Goal: Entertainment & Leisure: Consume media (video, audio)

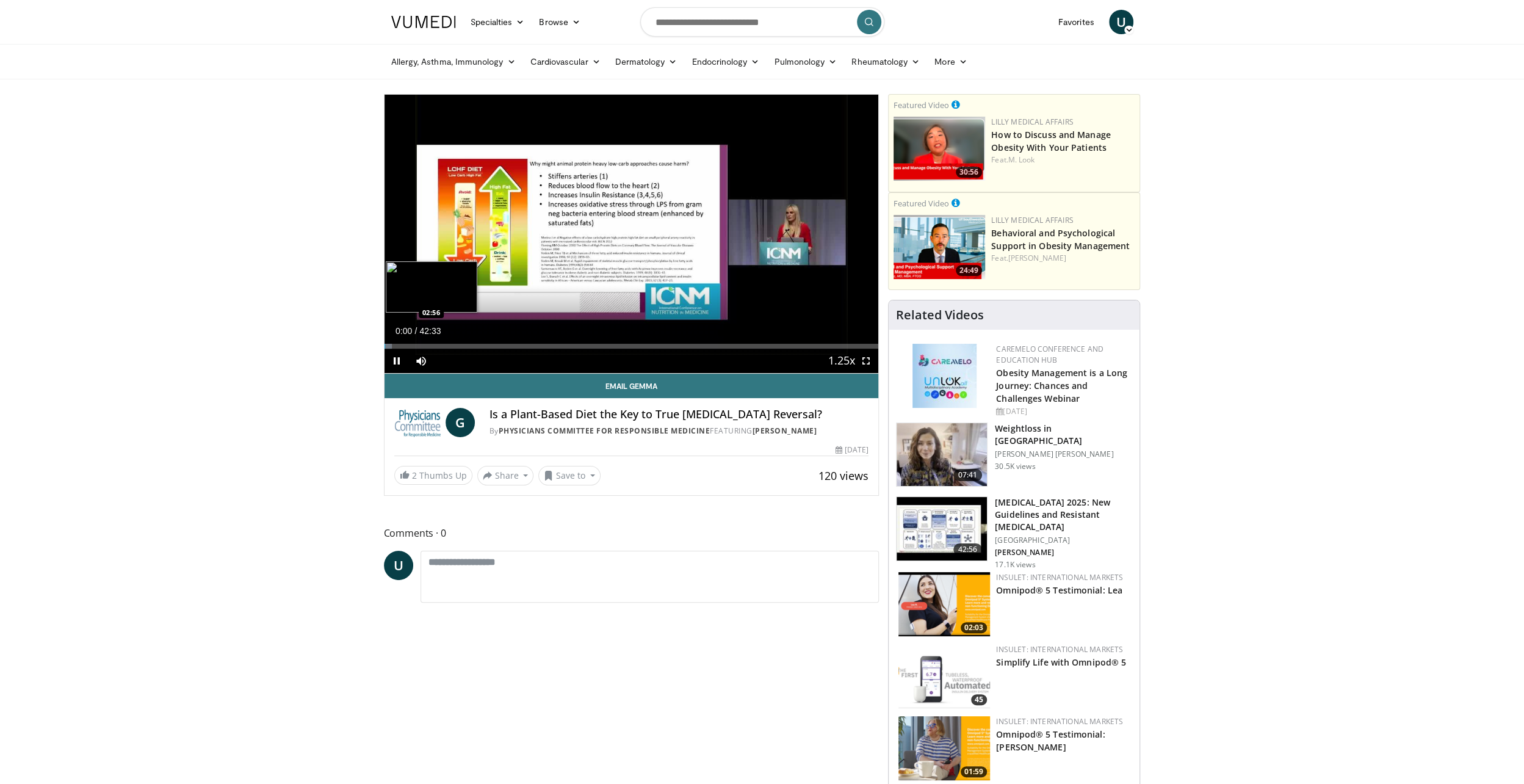
click at [417, 346] on div "Loaded : 1.55% 00:00 02:56" at bounding box center [631, 346] width 495 height 5
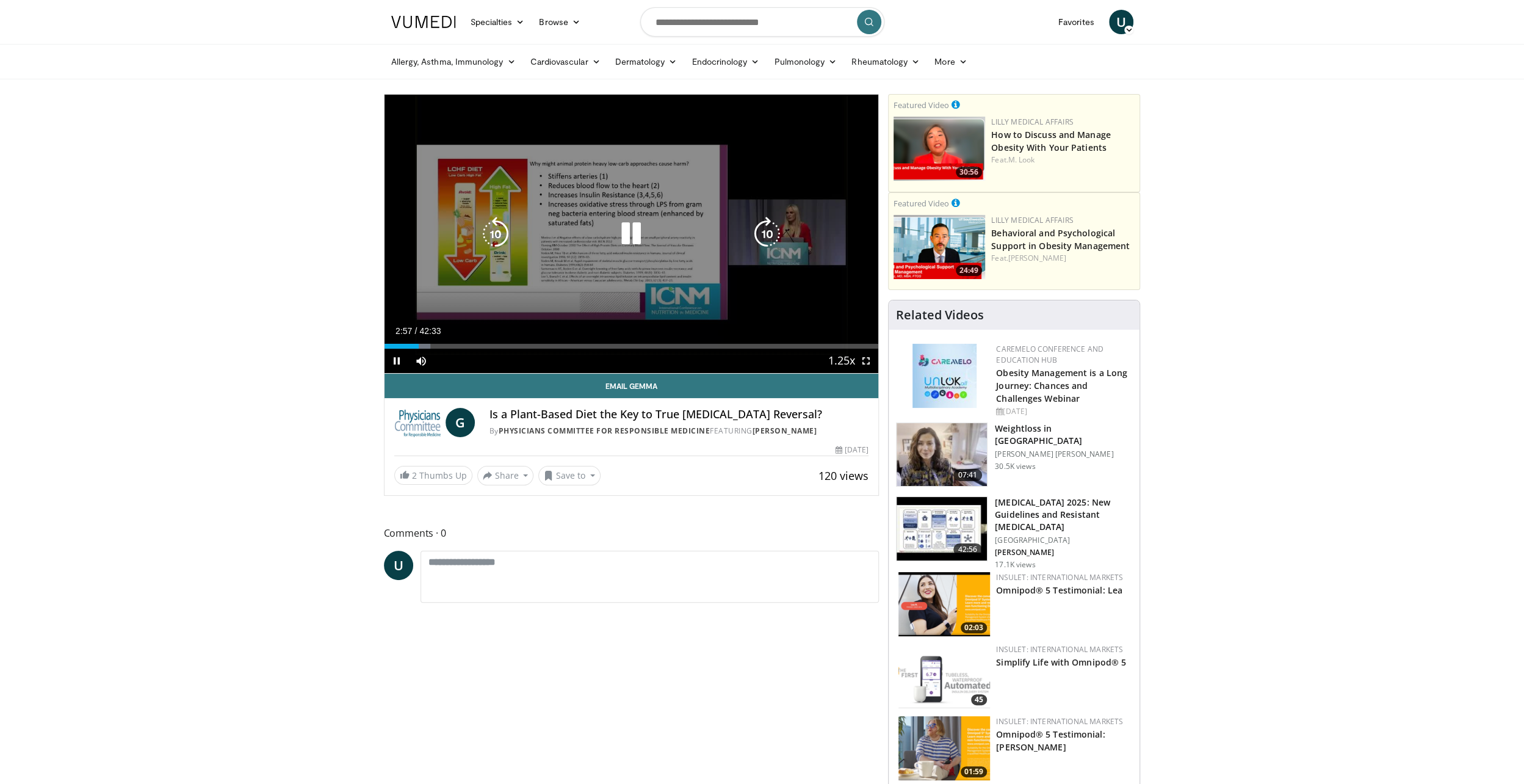
click at [762, 230] on icon "Video Player" at bounding box center [768, 234] width 35 height 35
click at [760, 230] on icon "Video Player" at bounding box center [768, 234] width 35 height 35
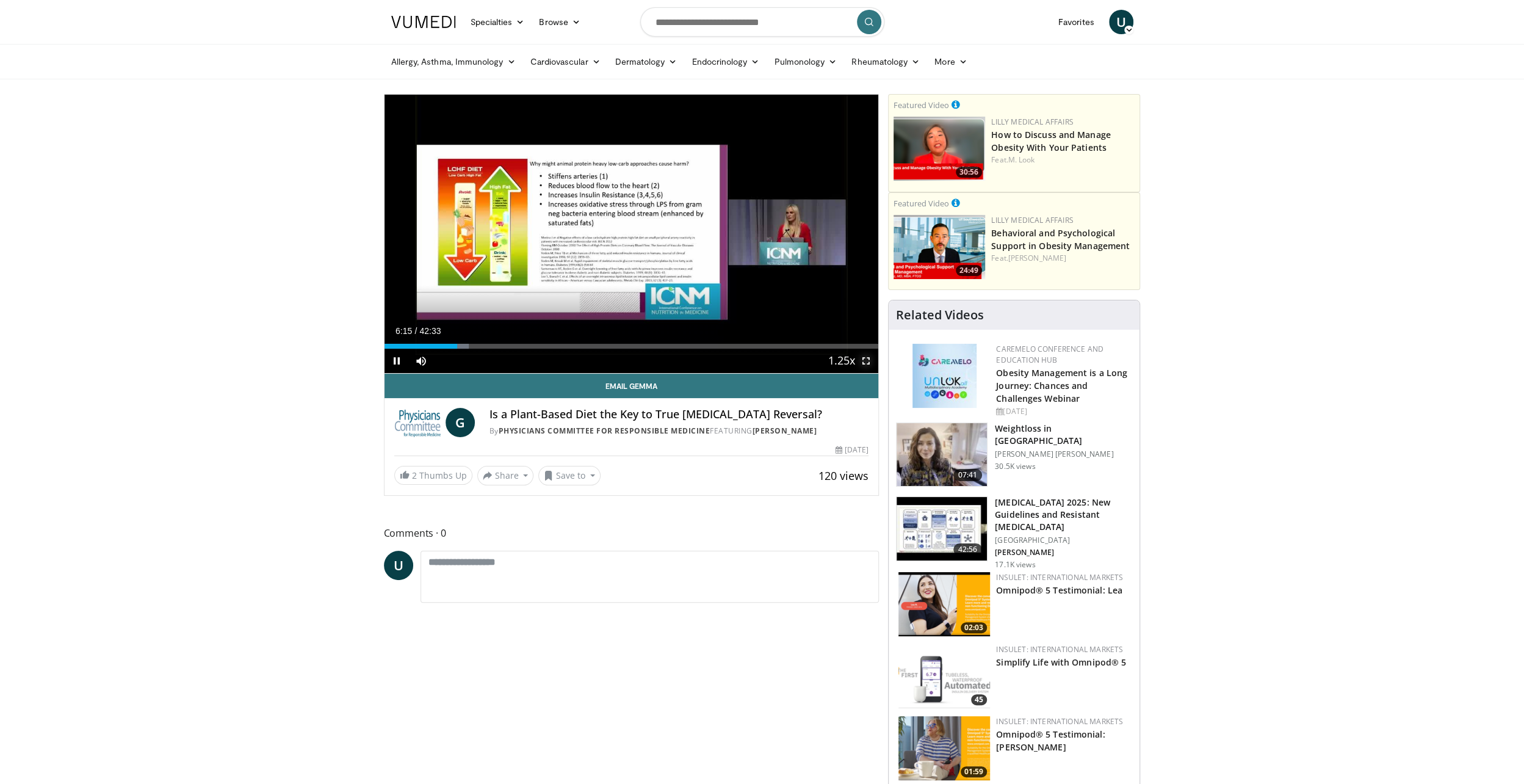
click at [868, 363] on span "Video Player" at bounding box center [867, 361] width 25 height 25
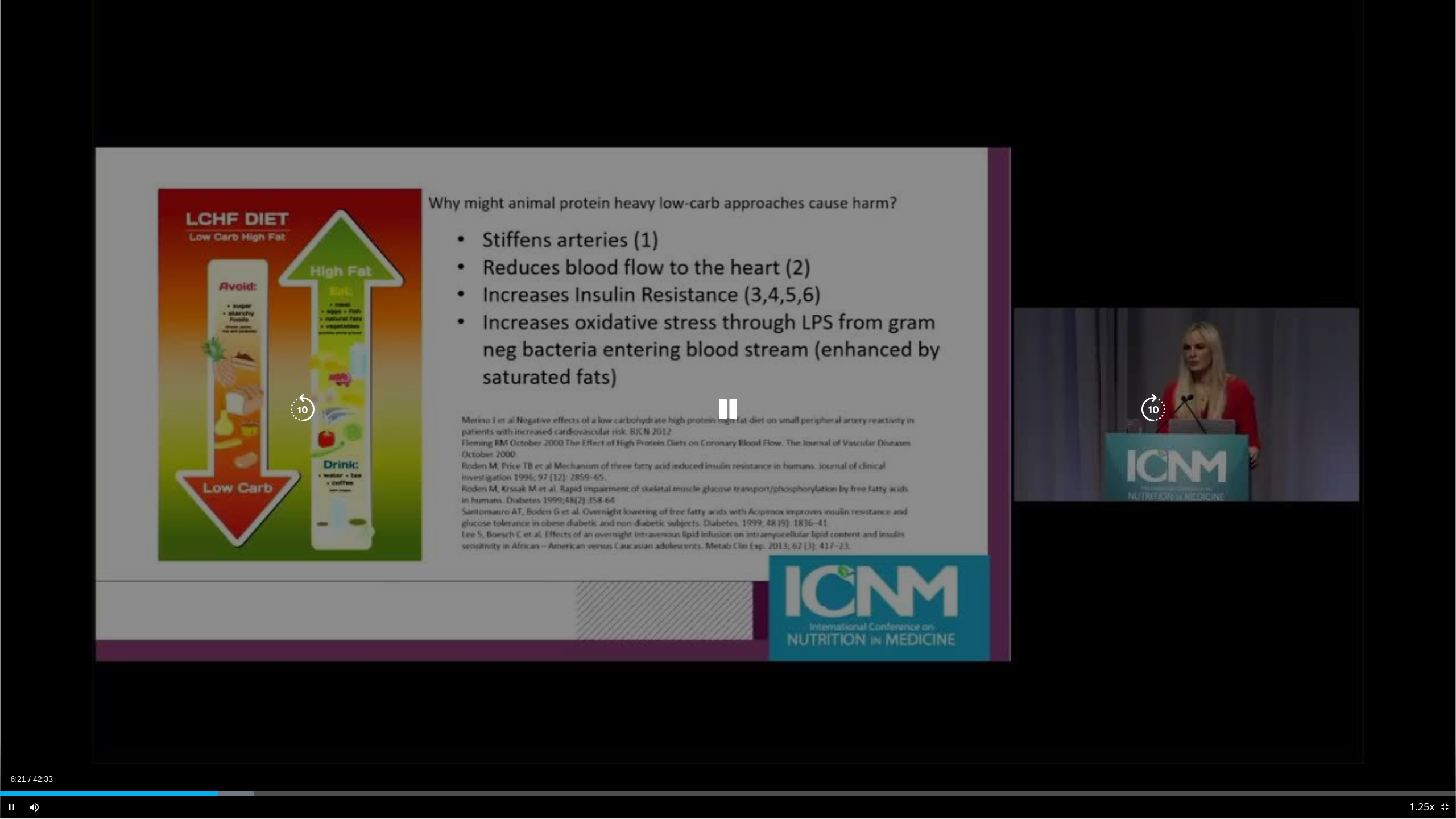
click at [1147, 413] on icon "Video Player" at bounding box center [1154, 410] width 32 height 32
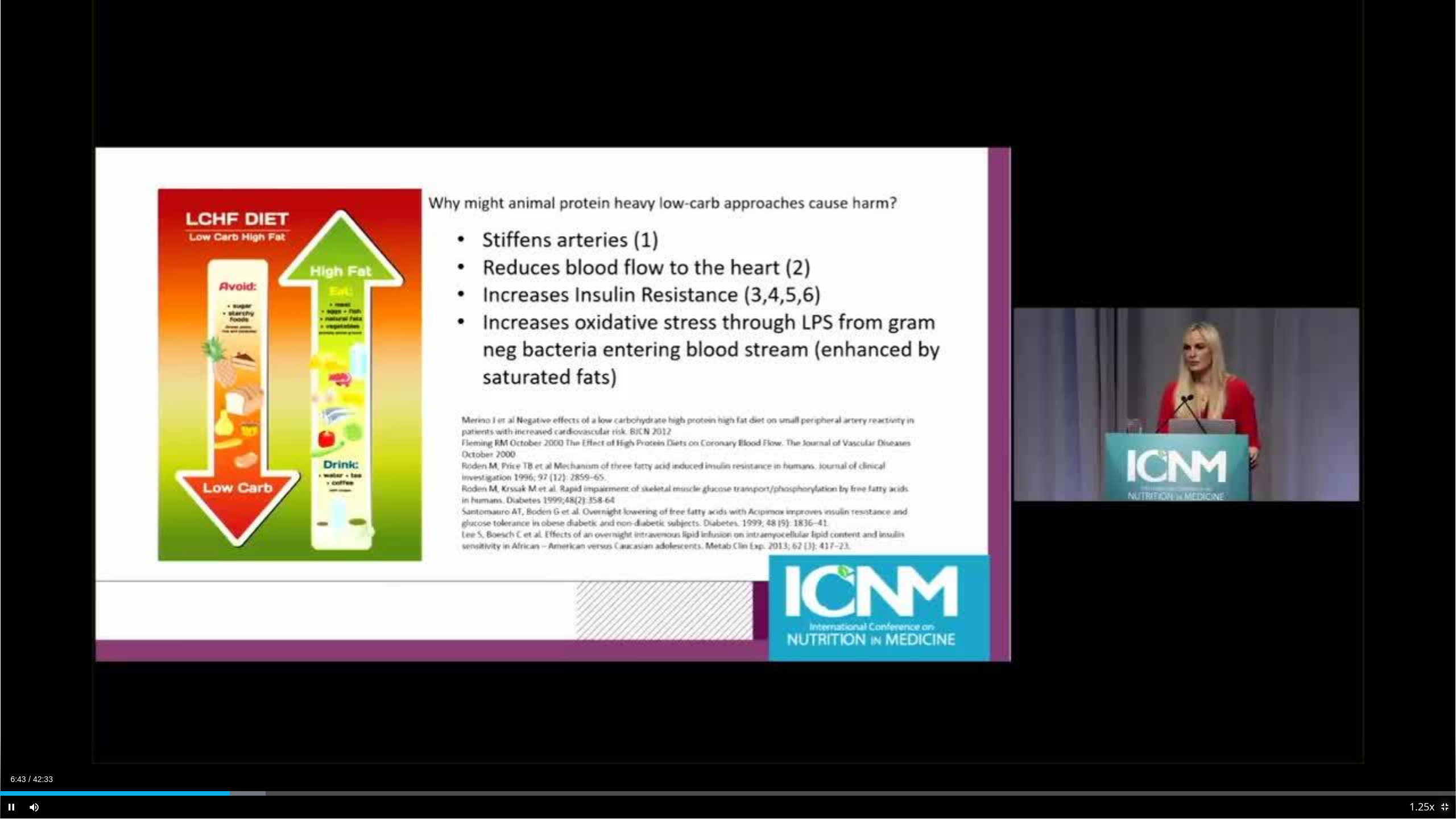
click at [1420, 730] on span "Video Player" at bounding box center [1444, 807] width 23 height 23
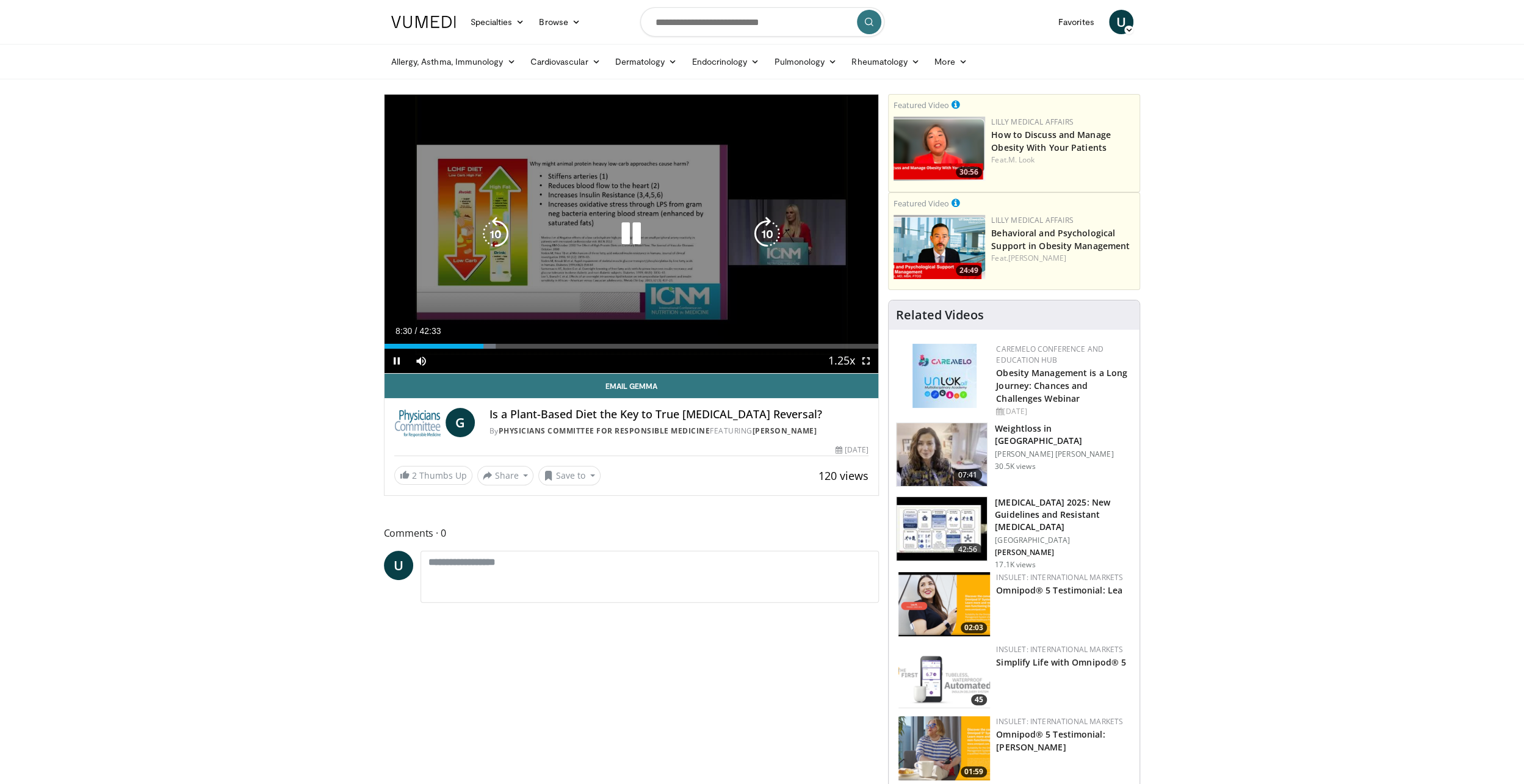
click at [503, 240] on icon "Video Player" at bounding box center [495, 234] width 35 height 35
click at [502, 240] on icon "Video Player" at bounding box center [495, 234] width 35 height 35
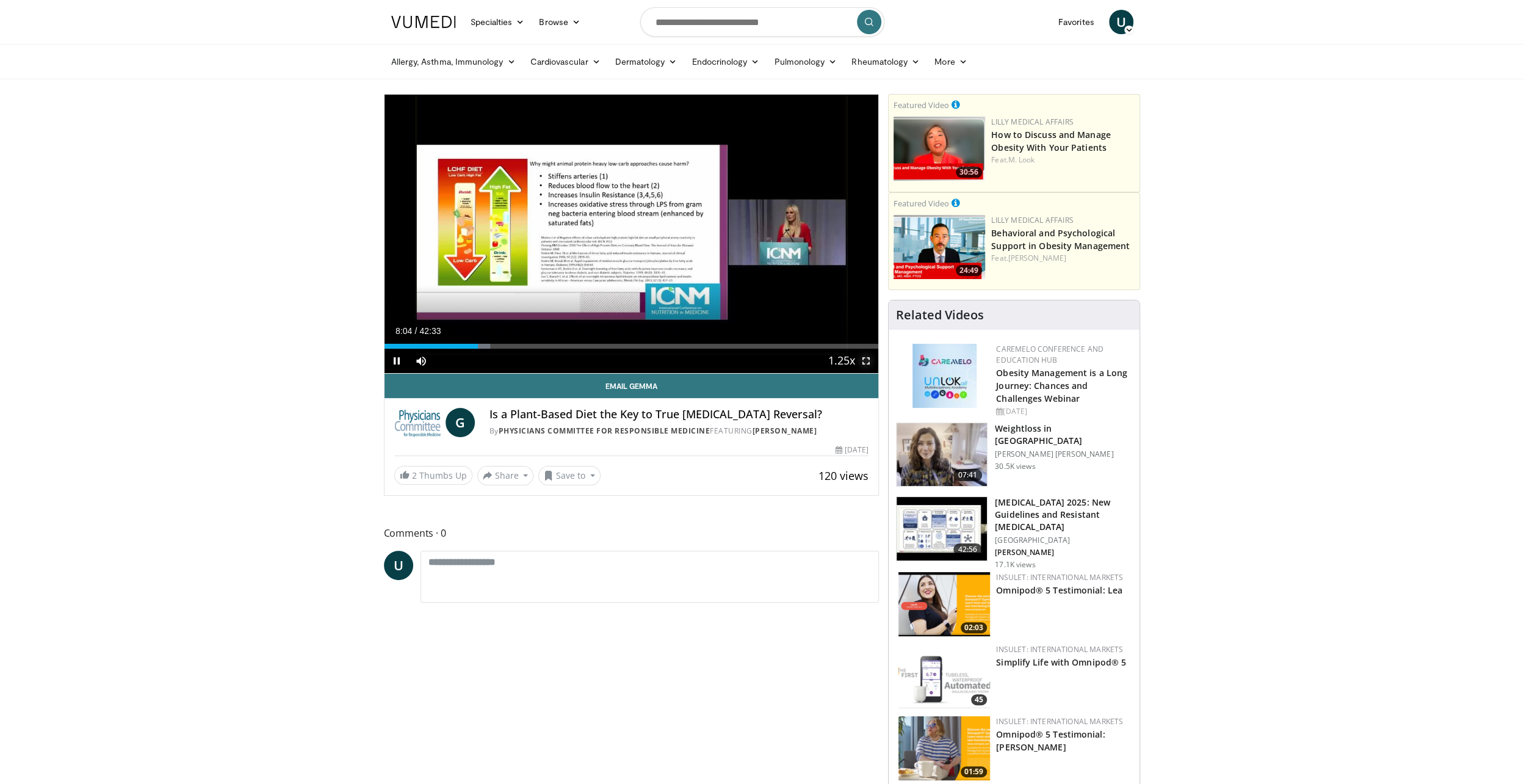
click at [869, 360] on span "Video Player" at bounding box center [867, 361] width 25 height 25
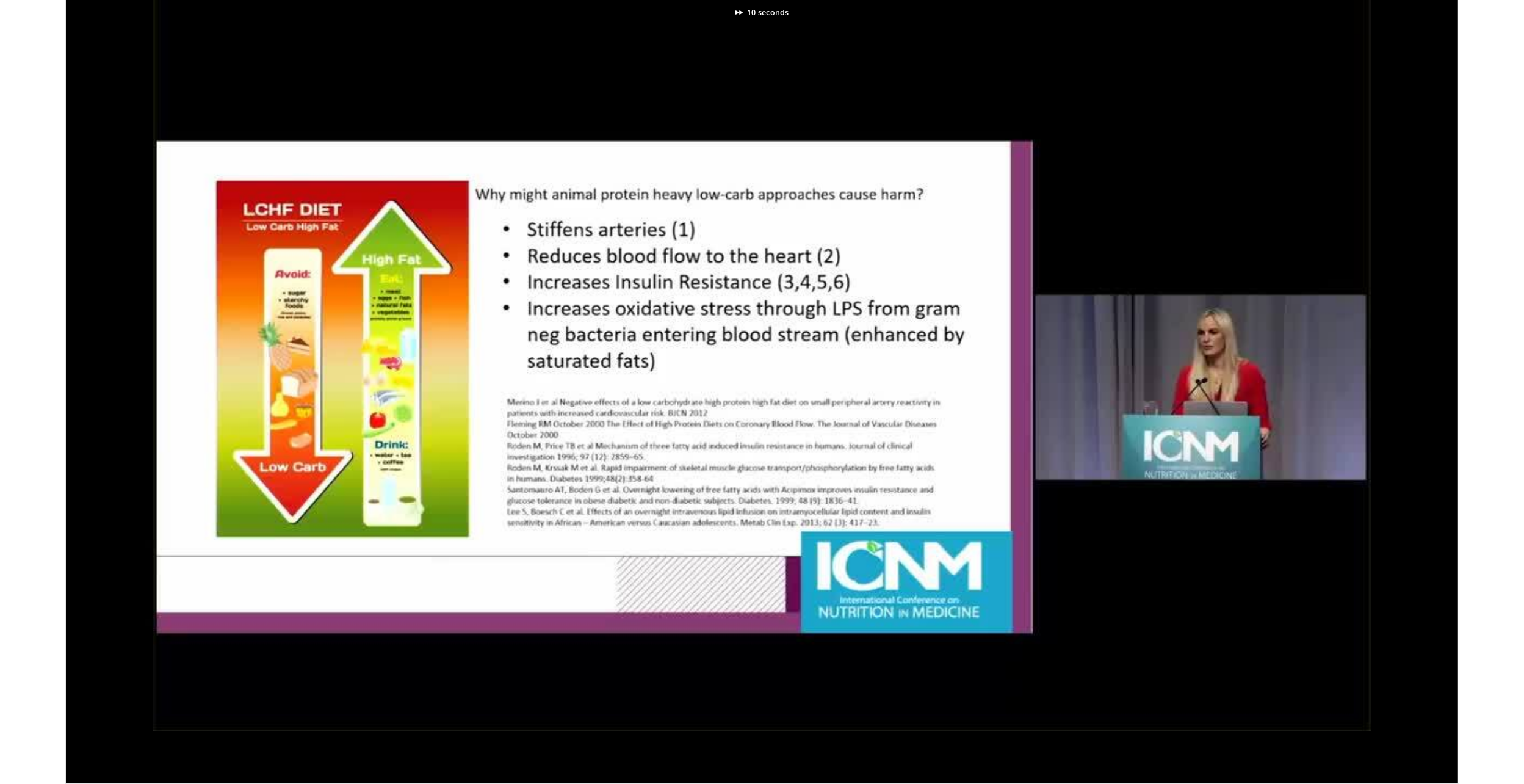
scroll to position [1, 0]
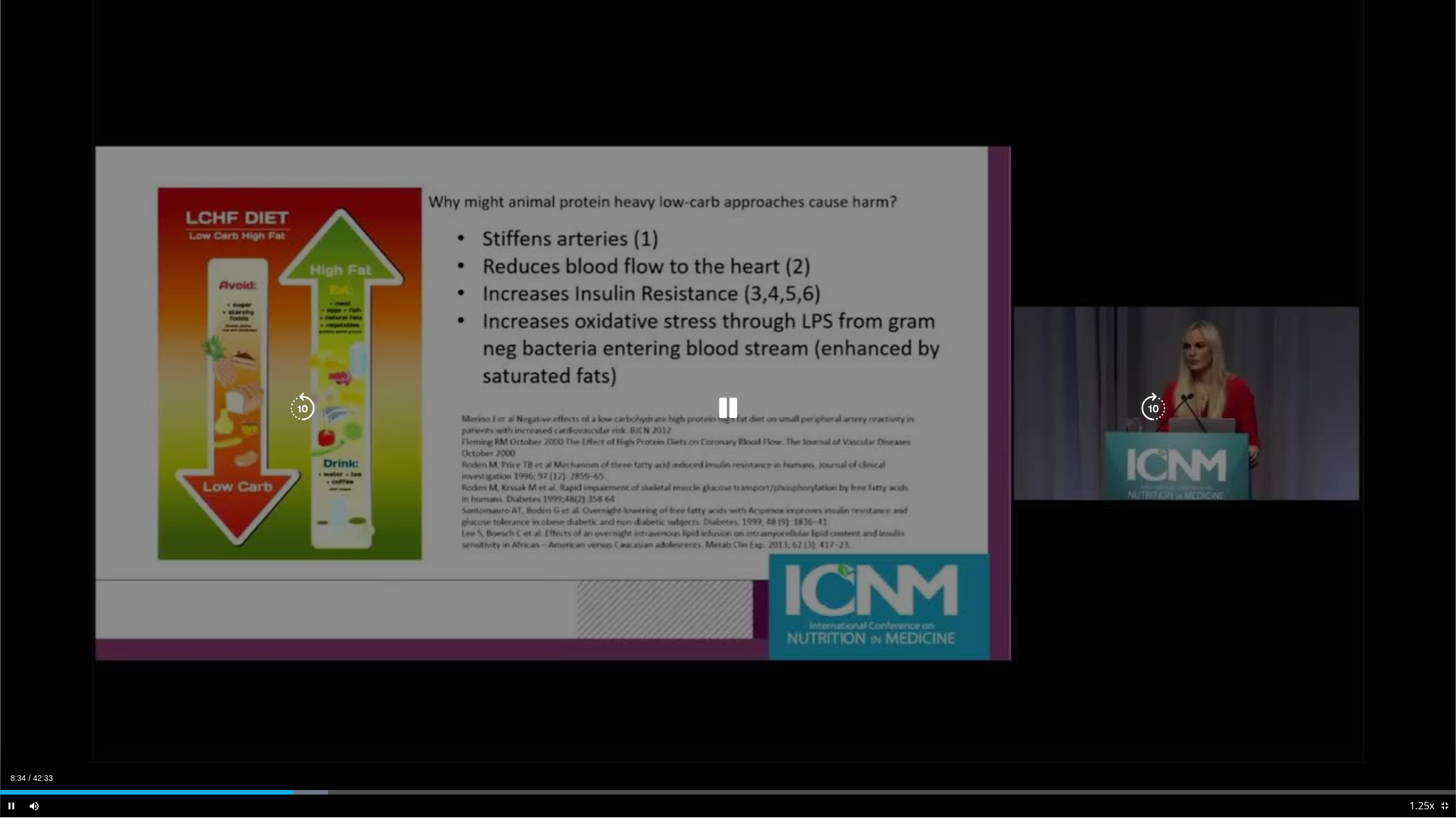
drag, startPoint x: 1142, startPoint y: 406, endPoint x: 1136, endPoint y: 406, distance: 6.0
click at [1142, 406] on icon "Video Player" at bounding box center [1154, 409] width 32 height 32
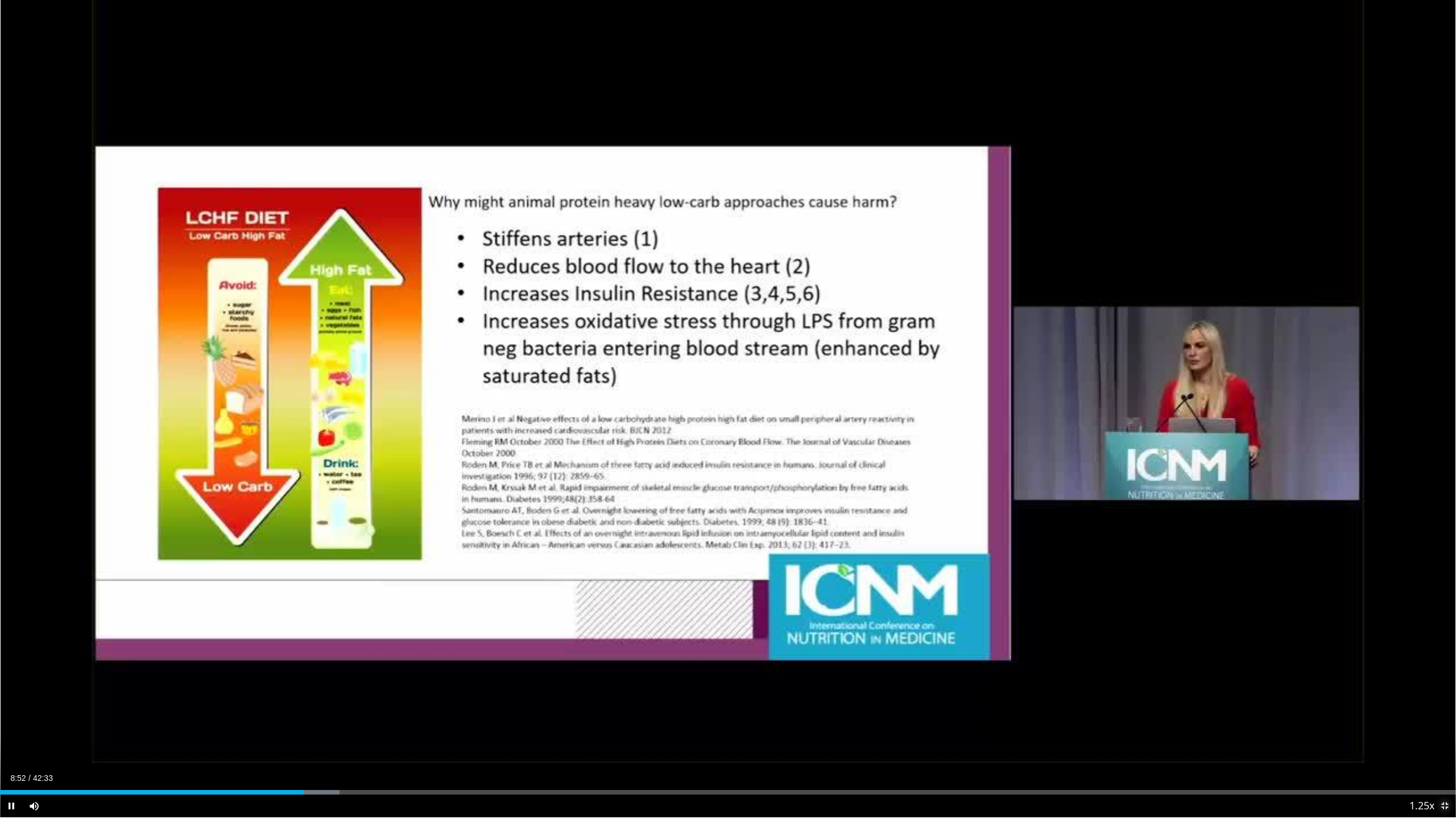
click at [1420, 730] on span "Video Player" at bounding box center [1444, 806] width 23 height 23
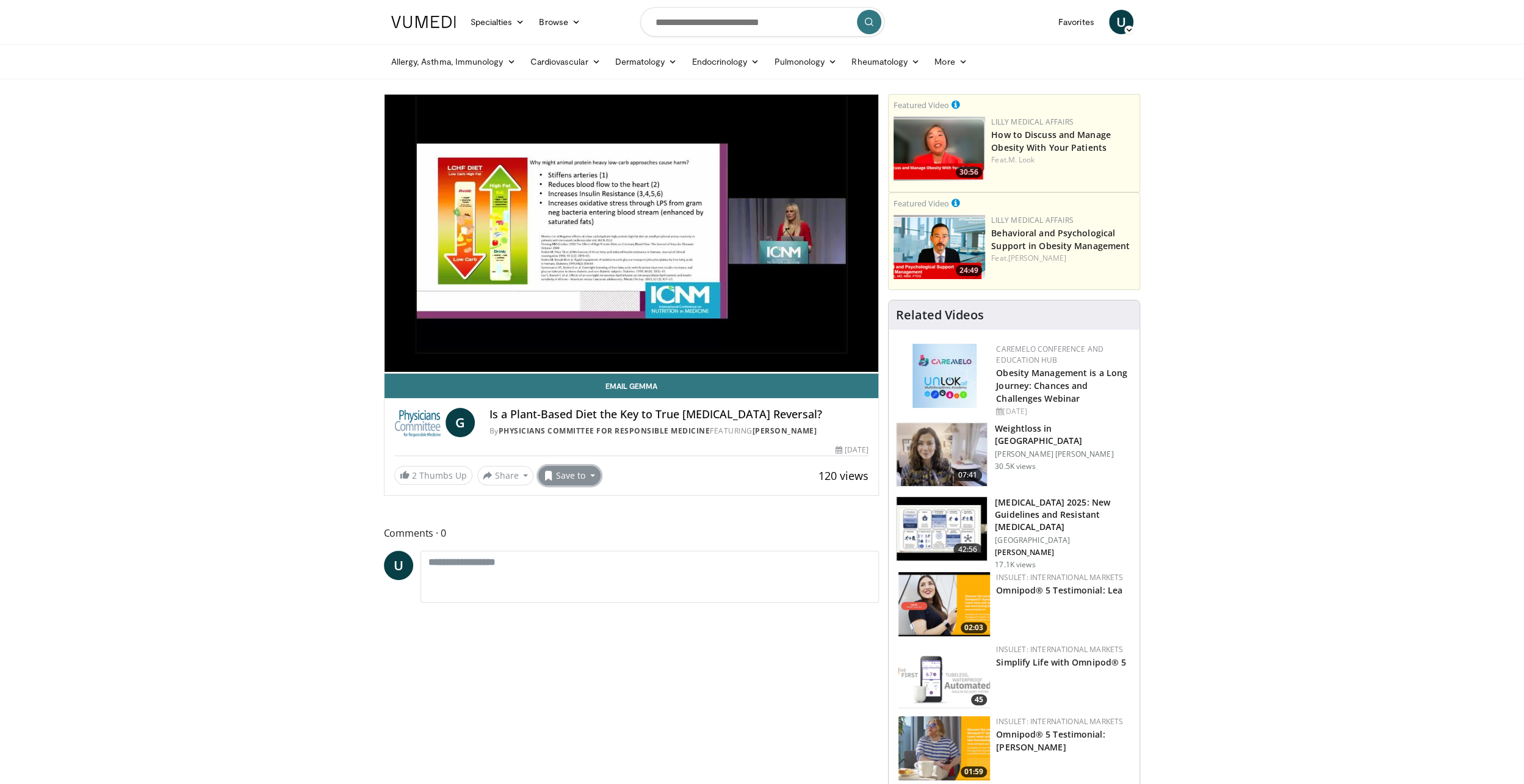
click at [565, 476] on button "Save to" at bounding box center [569, 476] width 63 height 20
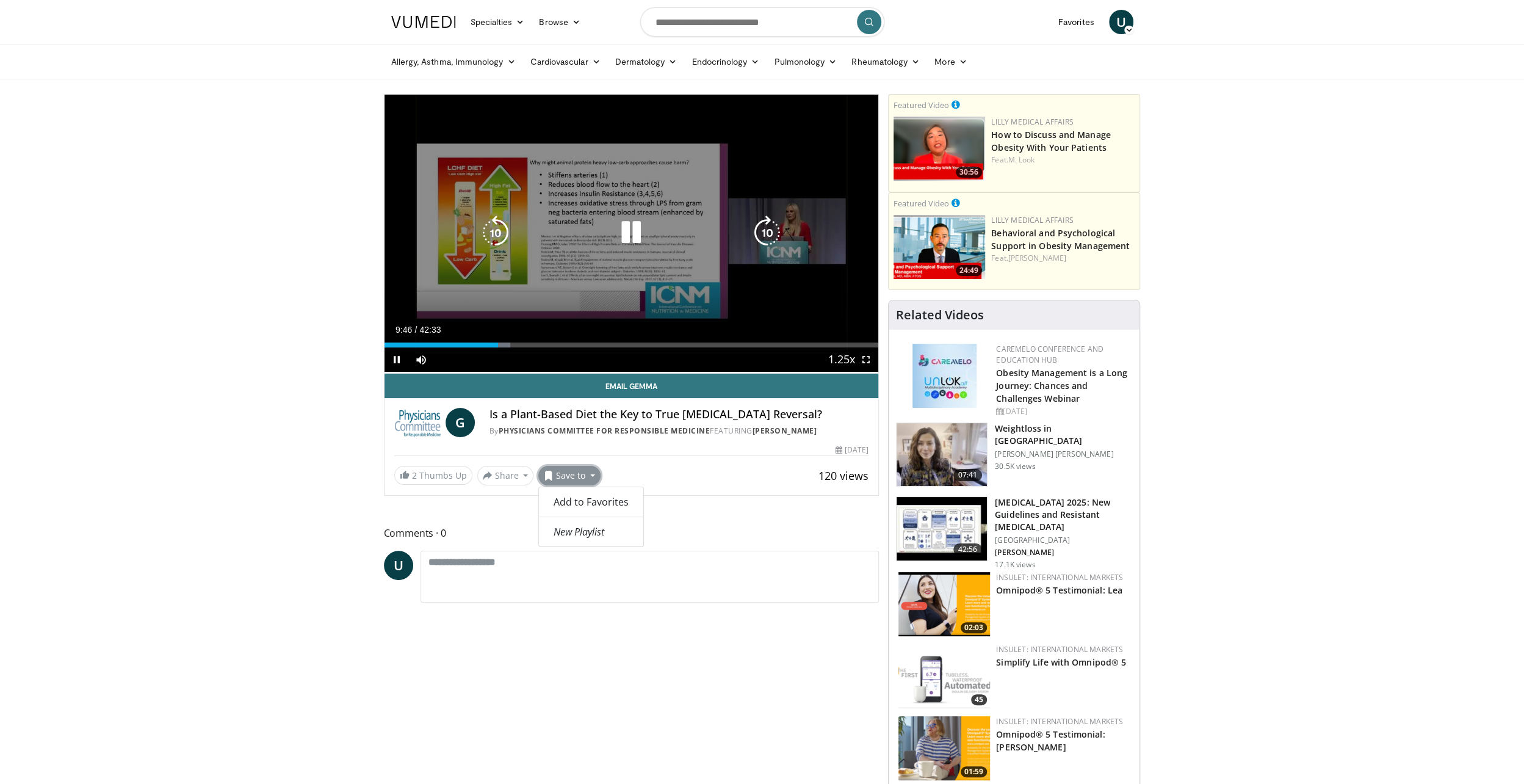
click at [778, 230] on icon "Video Player" at bounding box center [768, 233] width 35 height 35
click at [499, 228] on icon "Video Player" at bounding box center [495, 233] width 35 height 35
drag, startPoint x: 495, startPoint y: 205, endPoint x: 592, endPoint y: 212, distance: 97.3
click at [592, 212] on div "10 seconds Tap to unmute" at bounding box center [631, 233] width 495 height 278
drag, startPoint x: 641, startPoint y: 235, endPoint x: 620, endPoint y: 234, distance: 21.0
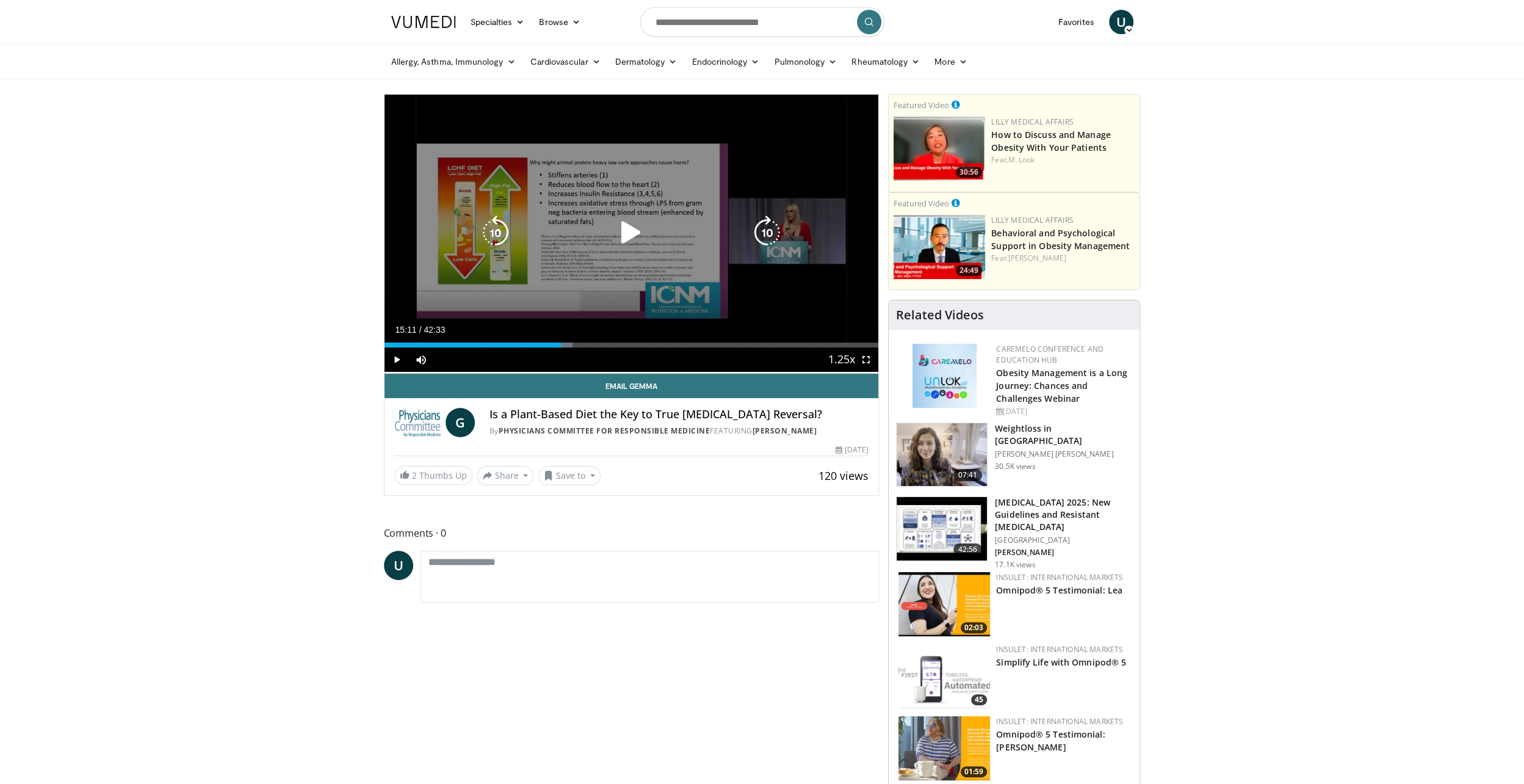
click at [639, 234] on icon "Video Player" at bounding box center [631, 233] width 35 height 35
click at [493, 223] on icon "Video Player" at bounding box center [495, 233] width 35 height 35
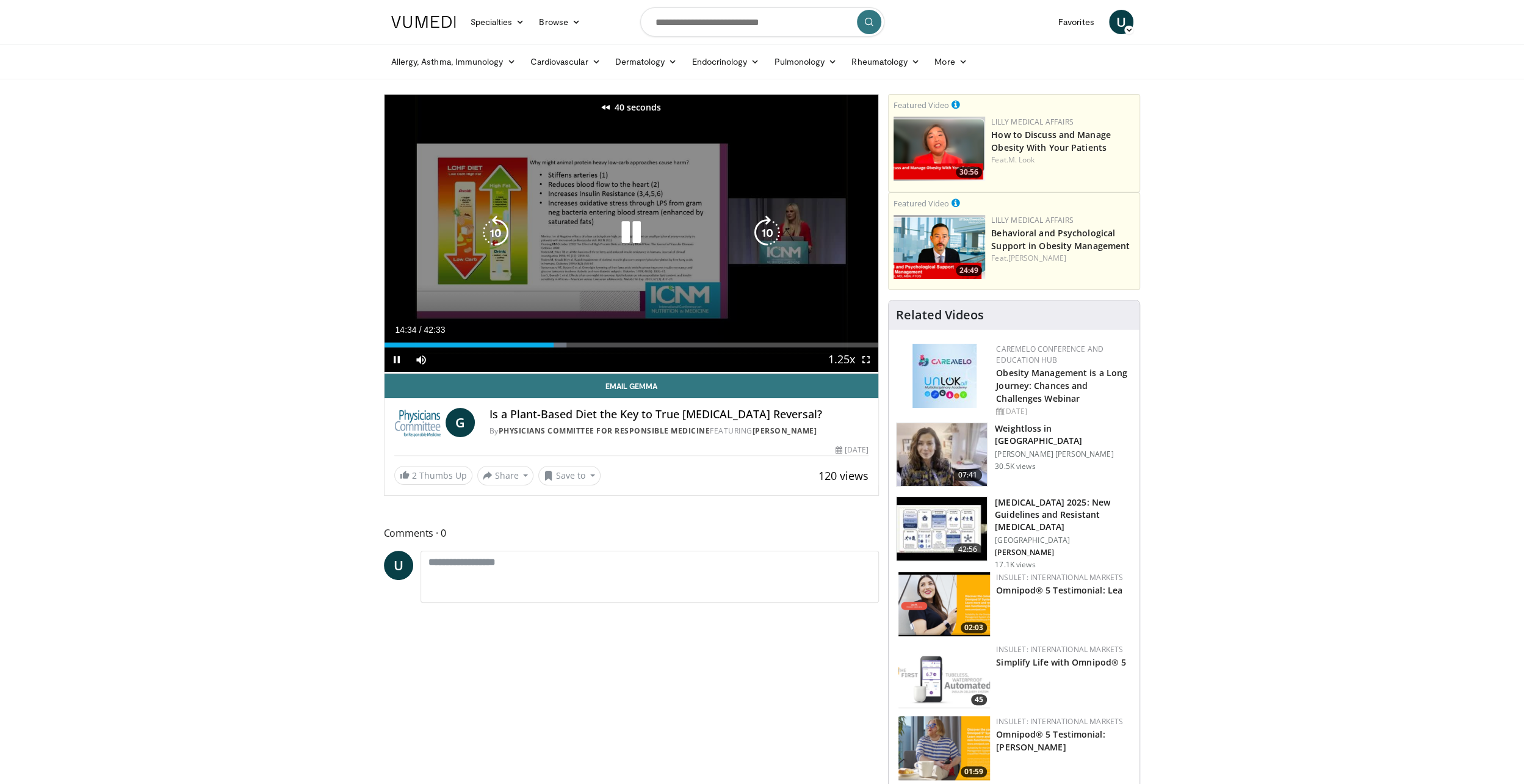
click at [493, 225] on icon "Video Player" at bounding box center [495, 233] width 35 height 35
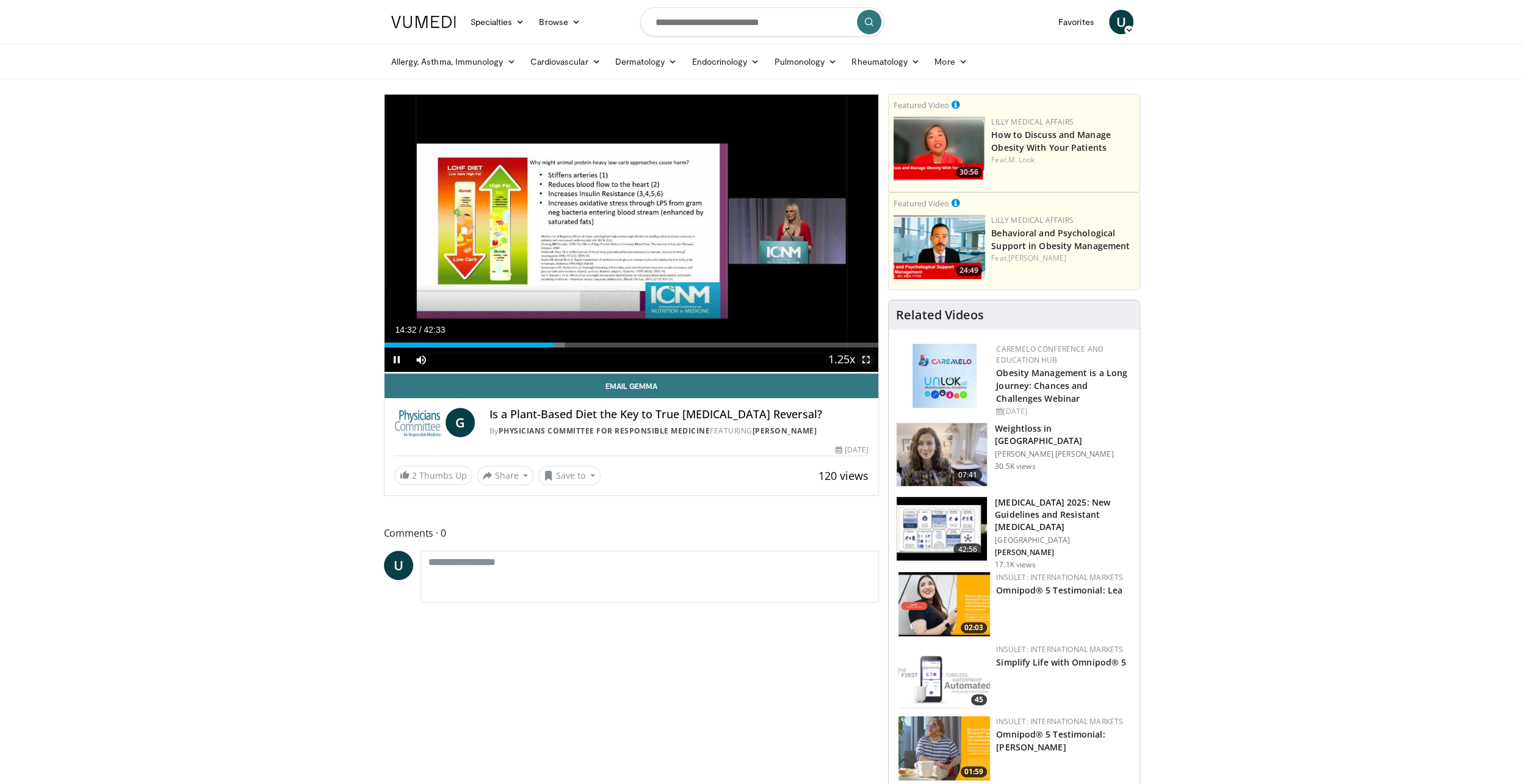
click at [873, 358] on span "Video Player" at bounding box center [867, 360] width 25 height 25
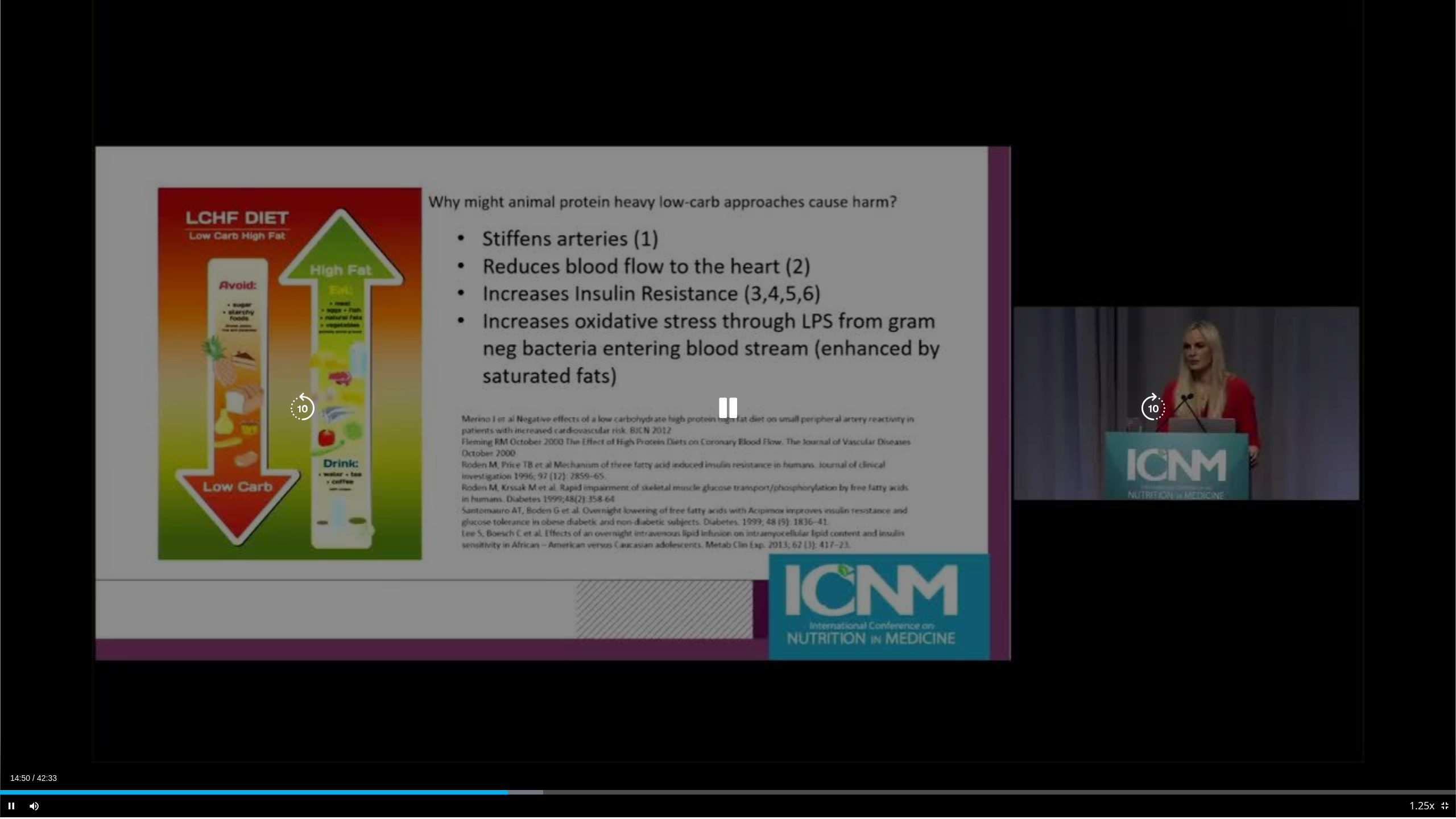
click at [732, 409] on icon "Video Player" at bounding box center [728, 409] width 32 height 32
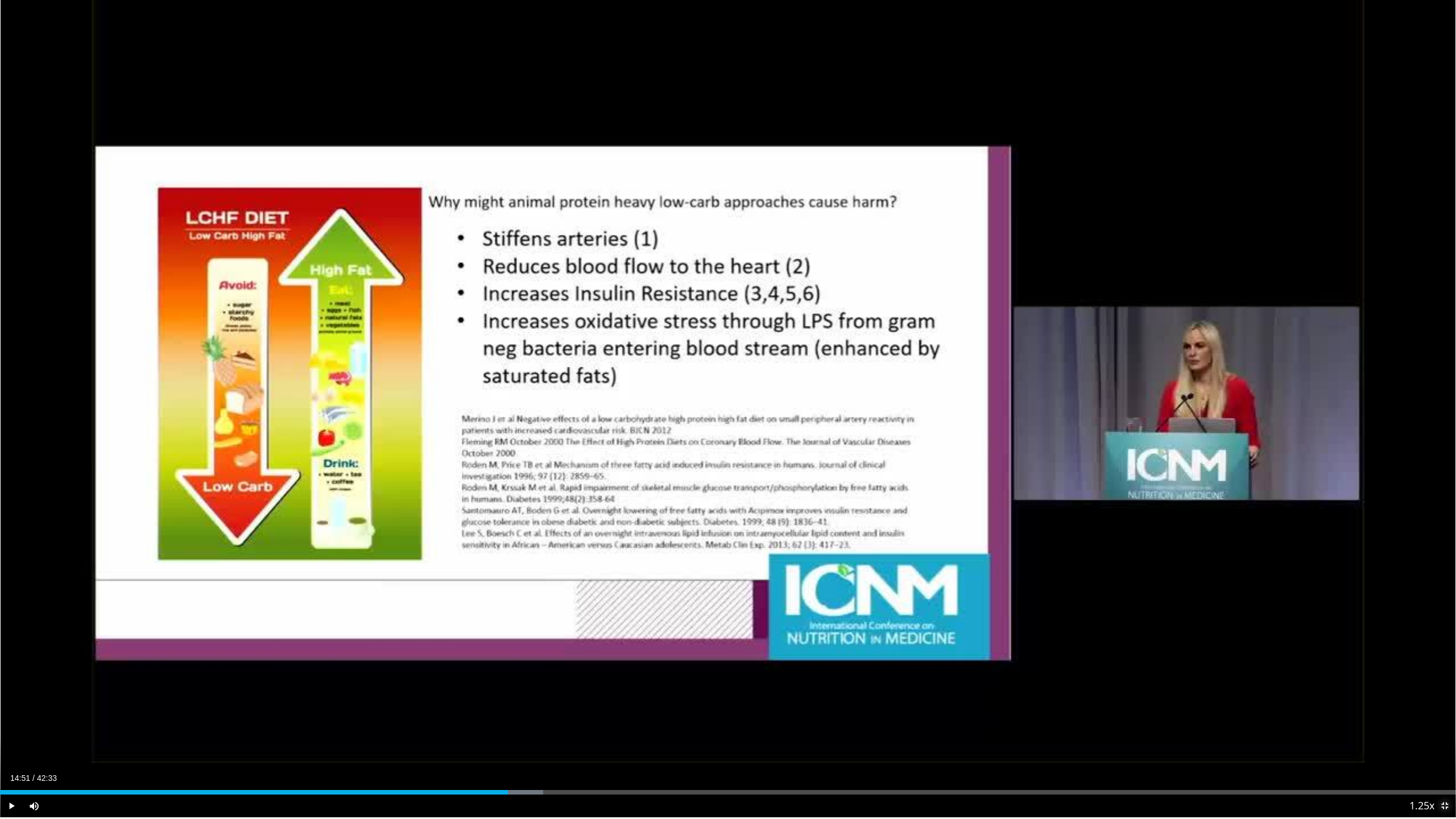
click at [1420, 730] on span "Video Player" at bounding box center [1444, 806] width 23 height 23
